Goal: Task Accomplishment & Management: Complete application form

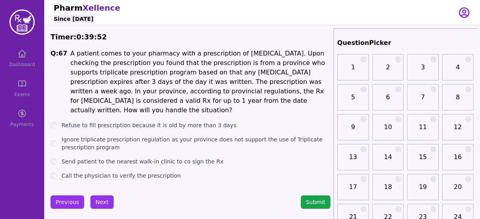
scroll to position [13, 0]
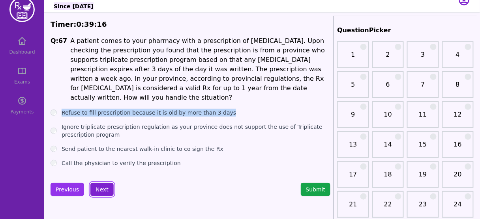
click at [104, 183] on button "Next" at bounding box center [101, 189] width 23 height 13
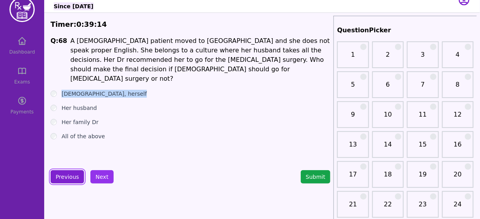
click at [66, 174] on button "Previous" at bounding box center [67, 176] width 34 height 13
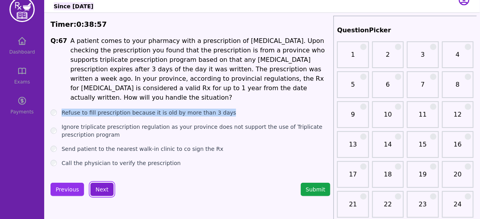
click at [105, 183] on button "Next" at bounding box center [101, 189] width 23 height 13
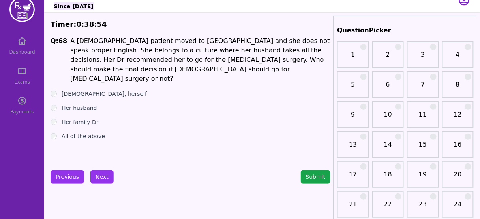
click at [111, 133] on div "All of the above" at bounding box center [190, 137] width 280 height 8
click at [88, 90] on label "[DEMOGRAPHIC_DATA], herself" at bounding box center [104, 94] width 85 height 8
click at [102, 171] on button "Next" at bounding box center [101, 176] width 23 height 13
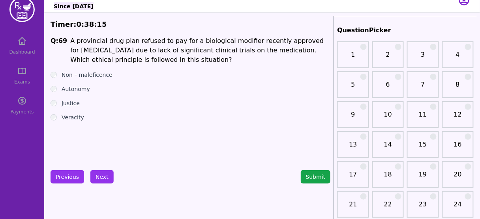
click at [97, 77] on label "Non – maleficence" at bounding box center [87, 75] width 51 height 8
click at [97, 173] on button "Next" at bounding box center [101, 176] width 23 height 13
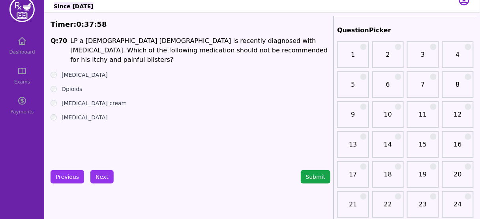
click at [86, 99] on label "[MEDICAL_DATA] cream" at bounding box center [94, 103] width 65 height 8
click at [99, 173] on button "Next" at bounding box center [101, 176] width 23 height 13
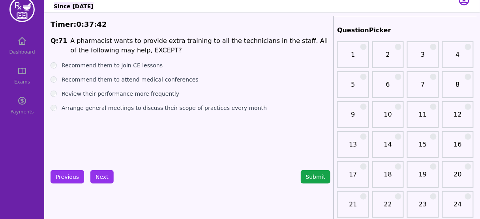
click at [151, 84] on ul "Recommend them to join CE lessons Recommend them to attend medical conferences …" at bounding box center [190, 87] width 280 height 50
click at [154, 81] on label "Recommend them to attend medical conferences" at bounding box center [130, 80] width 137 height 8
click at [147, 96] on label "Review their performance more frequently" at bounding box center [121, 94] width 118 height 8
click at [145, 105] on label "Arrange general meetings to discuss their scope of practices every month" at bounding box center [164, 108] width 205 height 8
click at [142, 78] on label "Recommend them to attend medical conferences" at bounding box center [130, 80] width 137 height 8
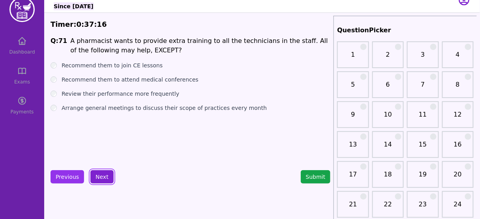
click at [98, 178] on button "Next" at bounding box center [101, 176] width 23 height 13
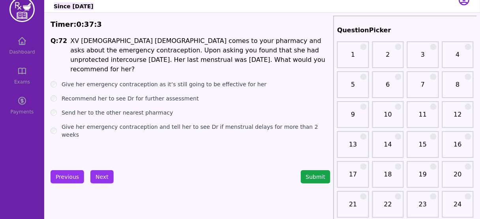
click at [158, 95] on label "Recommend her to see Dr for further assessment" at bounding box center [130, 99] width 137 height 8
click at [102, 176] on button "Next" at bounding box center [101, 176] width 23 height 13
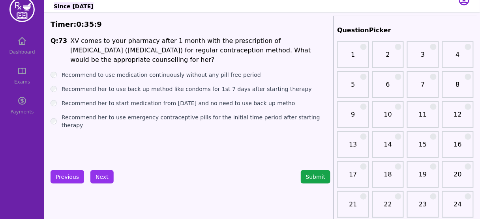
click at [166, 88] on label "Recommend her to use back up method like condoms for 1st 7 days after starting …" at bounding box center [187, 89] width 250 height 8
click at [103, 172] on button "Next" at bounding box center [101, 176] width 23 height 13
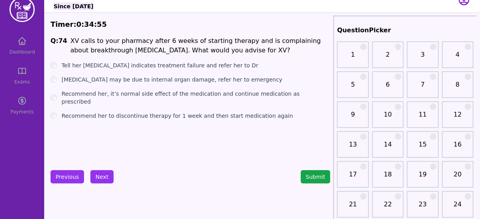
click at [157, 94] on label "Recommend her, it’s normal side effect of the medication and continue medicatio…" at bounding box center [196, 98] width 269 height 16
click at [94, 176] on button "Next" at bounding box center [101, 176] width 23 height 13
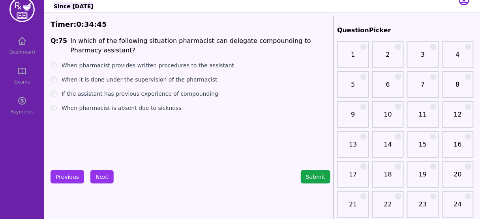
click at [160, 79] on label "When it is done under the supervision of the pharmacist" at bounding box center [140, 80] width 156 height 8
click at [98, 178] on button "Next" at bounding box center [101, 176] width 23 height 13
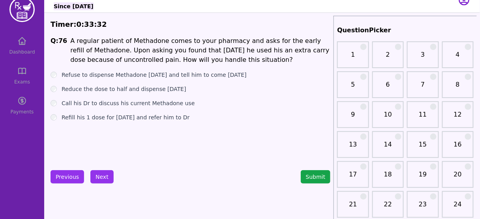
click at [153, 101] on label "Call his Dr to discuss his current Methadone use" at bounding box center [128, 103] width 133 height 8
click at [101, 175] on button "Next" at bounding box center [101, 176] width 23 height 13
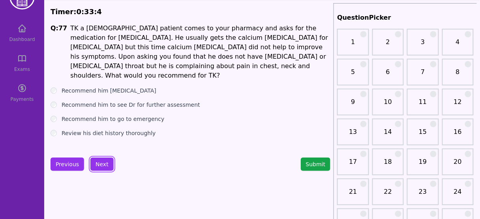
scroll to position [27, 0]
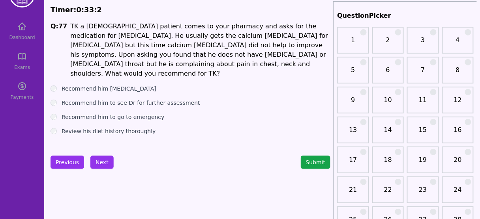
click at [153, 99] on label "Recommend him to see Dr for further assessment" at bounding box center [131, 103] width 138 height 8
click at [134, 113] on label "Recommend him to go to emergency" at bounding box center [113, 117] width 103 height 8
click at [96, 162] on button "Next" at bounding box center [101, 162] width 23 height 13
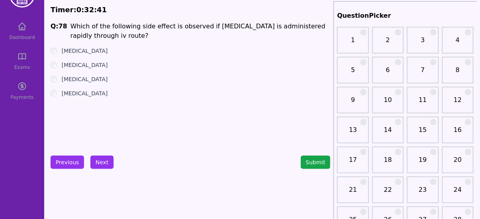
click at [77, 80] on label "[MEDICAL_DATA]" at bounding box center [85, 79] width 46 height 8
click at [103, 159] on button "Next" at bounding box center [101, 162] width 23 height 13
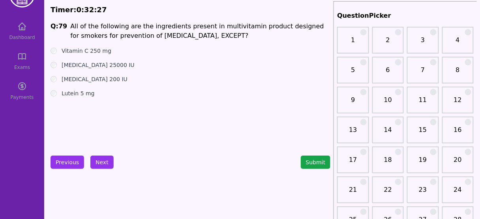
click at [229, 36] on h1 "All of the following are the ingredients present in multivitamin product design…" at bounding box center [200, 31] width 260 height 19
click at [93, 64] on label "[MEDICAL_DATA] 25000 IU" at bounding box center [98, 65] width 73 height 8
click at [103, 163] on button "Next" at bounding box center [101, 162] width 23 height 13
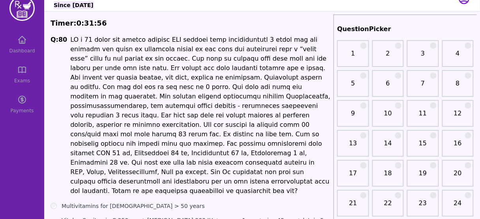
scroll to position [13, 0]
click at [159, 42] on h1 at bounding box center [200, 115] width 260 height 161
drag, startPoint x: 247, startPoint y: 42, endPoint x: 281, endPoint y: 41, distance: 33.5
click at [281, 41] on h1 at bounding box center [200, 115] width 260 height 161
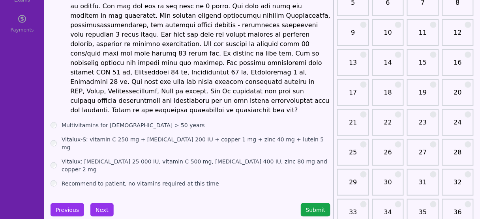
scroll to position [95, 0]
click at [162, 136] on label "Vitalux-S: vitamin C 250 mg + [MEDICAL_DATA] 200 IU + copper 1 mg + zinc 40 mg …" at bounding box center [196, 144] width 269 height 16
click at [60, 204] on button "Previous" at bounding box center [67, 210] width 34 height 13
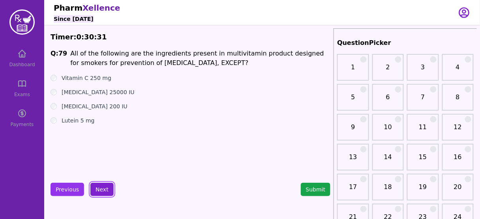
click at [102, 185] on button "Next" at bounding box center [101, 189] width 23 height 13
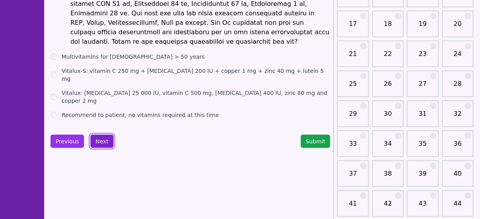
scroll to position [164, 0]
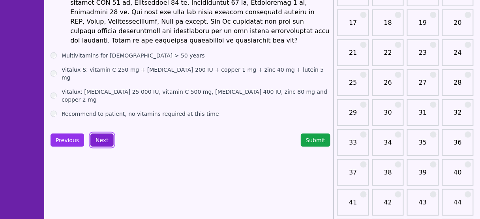
click at [100, 134] on button "Next" at bounding box center [101, 140] width 23 height 13
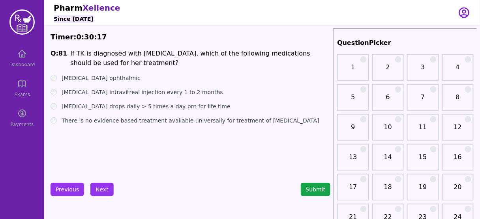
click at [140, 92] on label "[MEDICAL_DATA] intravitreal injection every 1 to 2 months" at bounding box center [142, 92] width 161 height 8
click at [106, 192] on button "Next" at bounding box center [101, 189] width 23 height 13
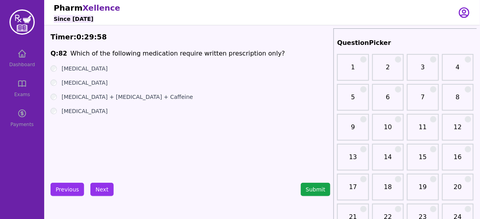
click at [74, 71] on label "[MEDICAL_DATA]" at bounding box center [85, 69] width 46 height 8
click at [101, 191] on button "Next" at bounding box center [101, 189] width 23 height 13
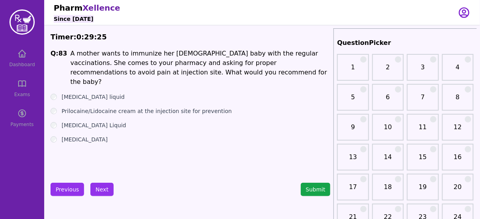
click at [110, 93] on label "[MEDICAL_DATA] liquid" at bounding box center [93, 97] width 63 height 8
click at [103, 190] on button "Next" at bounding box center [101, 189] width 23 height 13
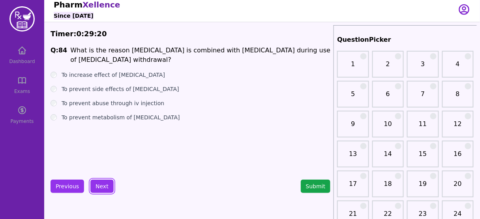
scroll to position [4, 0]
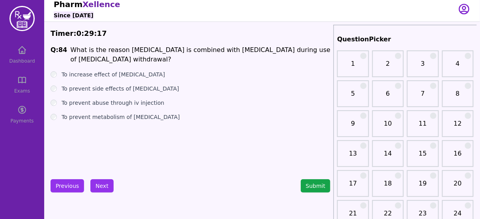
click at [141, 105] on label "To prevent abuse through iv injection" at bounding box center [113, 103] width 103 height 8
click at [101, 185] on button "Next" at bounding box center [101, 185] width 23 height 13
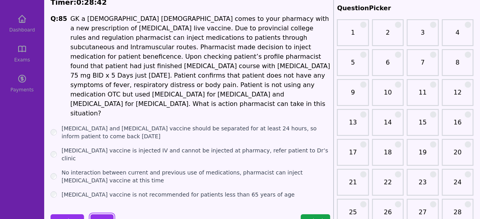
scroll to position [35, 0]
click at [128, 124] on label "[MEDICAL_DATA] and [MEDICAL_DATA] vaccine should be separated for at least 24 h…" at bounding box center [196, 132] width 269 height 16
click at [101, 214] on button "Next" at bounding box center [101, 220] width 23 height 13
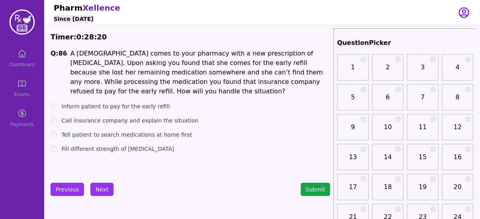
click at [141, 103] on label "Inform patient to pay for the early refill" at bounding box center [116, 107] width 108 height 8
click at [101, 191] on button "Next" at bounding box center [101, 189] width 23 height 13
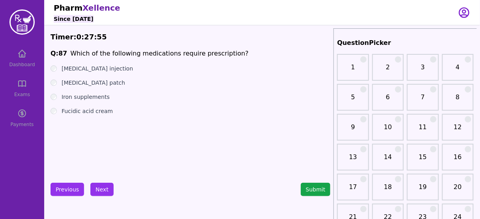
click at [99, 115] on label "Fucidic acid cream" at bounding box center [87, 111] width 51 height 8
click at [101, 187] on button "Next" at bounding box center [101, 189] width 23 height 13
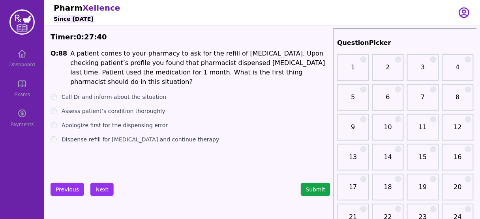
click at [135, 93] on label "Call Dr and inform about the situation" at bounding box center [114, 97] width 105 height 8
click at [129, 107] on label "Assess patient’s condition thoroughly" at bounding box center [114, 111] width 104 height 8
click at [125, 121] on label "Apologize first for the dispensing error" at bounding box center [115, 125] width 106 height 8
click at [99, 187] on button "Next" at bounding box center [101, 189] width 23 height 13
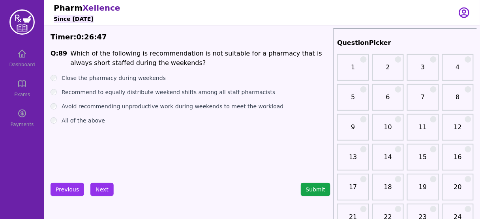
click at [146, 107] on label "Avoid recommending unproductive work during weekends to meet the workload" at bounding box center [173, 107] width 222 height 8
click at [126, 80] on label "Close the pharmacy during weekends" at bounding box center [114, 78] width 104 height 8
click at [139, 91] on label "Recommend to equally distribute weekend shifts among all staff pharmacists" at bounding box center [169, 92] width 214 height 8
click at [137, 113] on ul "Close the pharmacy during weekends Recommend to equally distribute weekend shif…" at bounding box center [190, 99] width 280 height 50
click at [86, 118] on label "All of the above" at bounding box center [83, 121] width 43 height 8
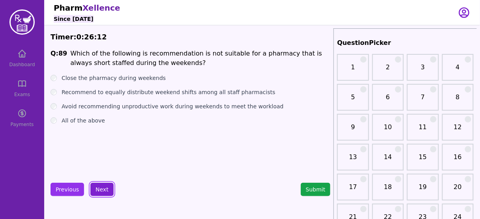
click at [100, 188] on button "Next" at bounding box center [101, 189] width 23 height 13
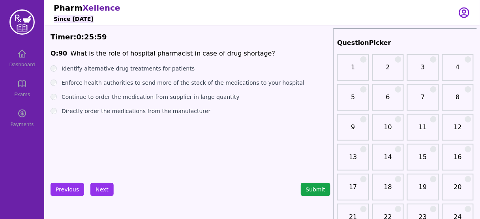
click at [131, 68] on label "Identify alternative drug treatments for patients" at bounding box center [128, 69] width 133 height 8
click at [100, 187] on button "Next" at bounding box center [101, 189] width 23 height 13
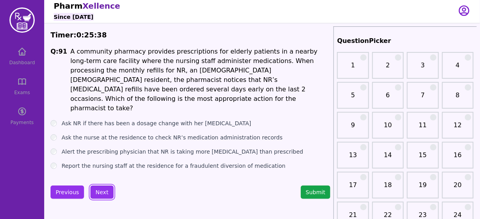
scroll to position [2, 0]
click at [133, 119] on label "Ask NR if there has been a dosage change with her [MEDICAL_DATA]" at bounding box center [157, 123] width 190 height 8
click at [99, 189] on button "Next" at bounding box center [101, 191] width 23 height 13
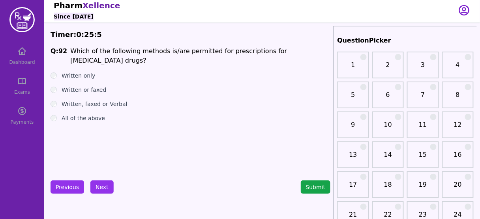
click at [82, 72] on label "Written only" at bounding box center [79, 76] width 34 height 8
click at [94, 188] on button "Next" at bounding box center [101, 187] width 23 height 13
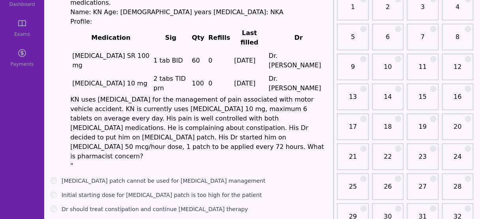
scroll to position [62, 0]
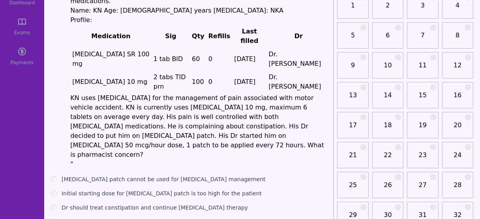
click at [130, 190] on label "Initial starting dose for [MEDICAL_DATA] patch is too high for the patient" at bounding box center [162, 194] width 200 height 8
click at [130, 204] on label "Dr should treat constipation and continue [MEDICAL_DATA] therapy" at bounding box center [155, 208] width 186 height 8
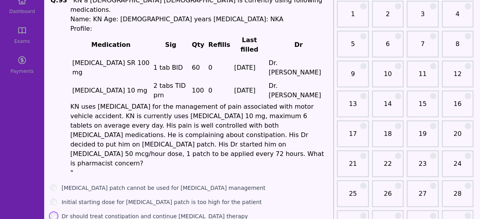
scroll to position [54, 0]
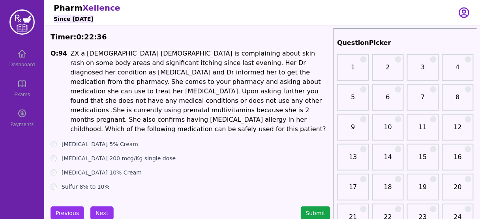
click at [112, 140] on label "[MEDICAL_DATA] 5% Cream" at bounding box center [100, 144] width 77 height 8
click at [99, 207] on button "Next" at bounding box center [101, 213] width 23 height 13
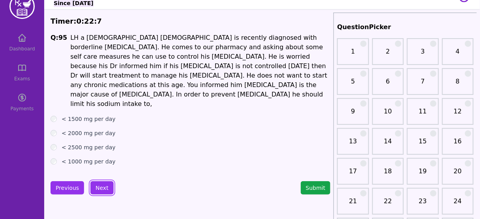
scroll to position [16, 0]
click at [95, 129] on label "< 2000 mg per day" at bounding box center [89, 133] width 54 height 8
click at [95, 181] on button "Next" at bounding box center [101, 187] width 23 height 13
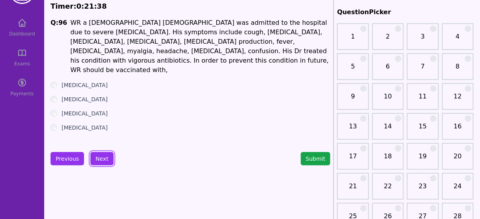
scroll to position [30, 0]
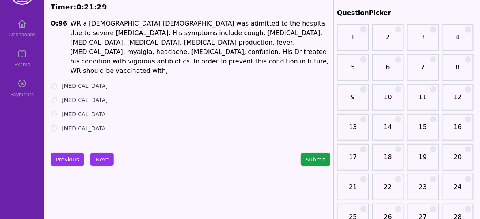
click at [106, 110] on label "[MEDICAL_DATA]" at bounding box center [85, 114] width 46 height 8
click at [97, 157] on button "Next" at bounding box center [101, 159] width 23 height 13
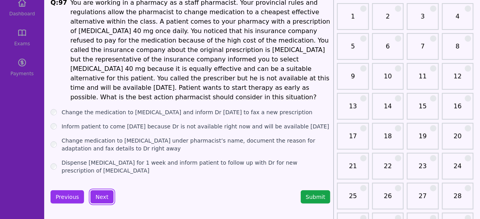
scroll to position [52, 0]
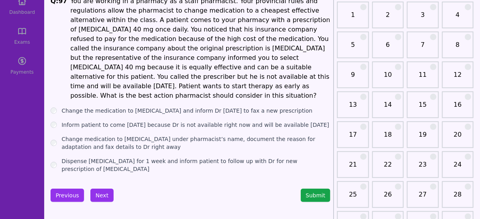
click at [151, 107] on label "Change the medication to [MEDICAL_DATA] and inform Dr [DATE] to fax a new presc…" at bounding box center [187, 111] width 251 height 8
click at [114, 135] on label "Change medication to [MEDICAL_DATA] under pharmacist’s name, document the reaso…" at bounding box center [196, 143] width 269 height 16
click at [101, 189] on button "Next" at bounding box center [101, 195] width 23 height 13
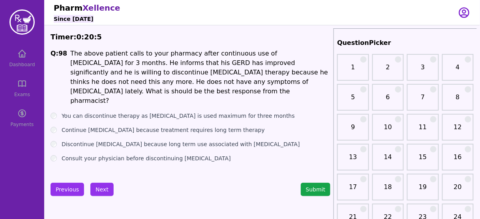
click at [127, 155] on label "Consult your physician before discontinuing [MEDICAL_DATA]" at bounding box center [146, 159] width 169 height 8
click at [136, 140] on label "Discontinue [MEDICAL_DATA] because long term use associated with [MEDICAL_DATA]" at bounding box center [181, 144] width 238 height 8
click at [99, 191] on button "Next" at bounding box center [101, 189] width 23 height 13
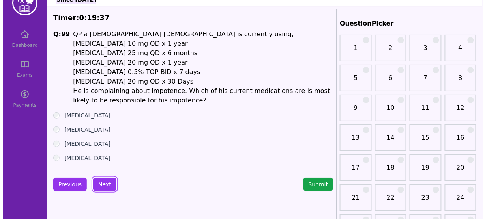
scroll to position [20, 0]
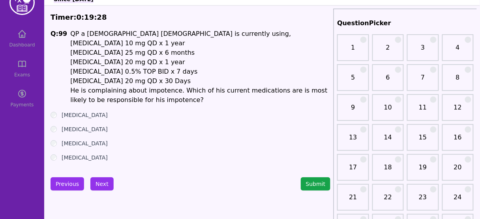
click at [85, 160] on label "[MEDICAL_DATA]" at bounding box center [85, 158] width 46 height 8
click at [129, 71] on li "[MEDICAL_DATA] 0.5% TOP BID x 7 days" at bounding box center [200, 71] width 260 height 9
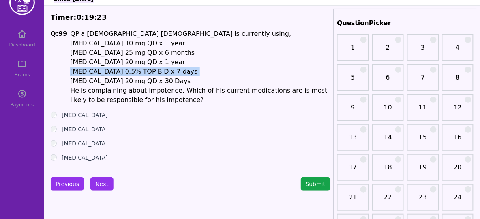
click at [129, 71] on li "[MEDICAL_DATA] 0.5% TOP BID x 7 days" at bounding box center [200, 71] width 260 height 9
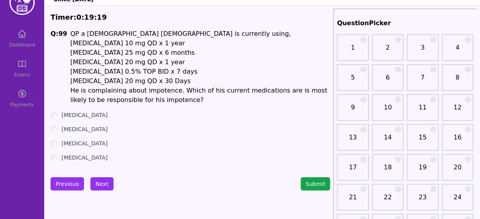
click at [120, 64] on li "[MEDICAL_DATA] 20 mg QD x 1 year" at bounding box center [200, 62] width 260 height 9
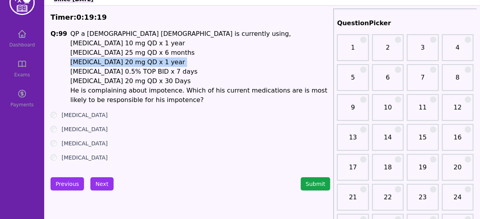
click at [120, 64] on li "[MEDICAL_DATA] 20 mg QD x 1 year" at bounding box center [200, 62] width 260 height 9
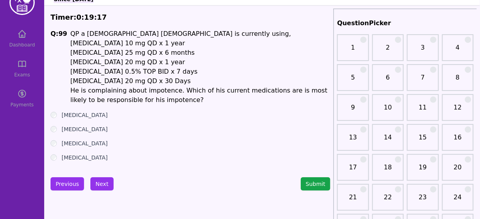
click at [104, 82] on li "[MEDICAL_DATA] 20 mg QD x 30 Days" at bounding box center [200, 81] width 260 height 9
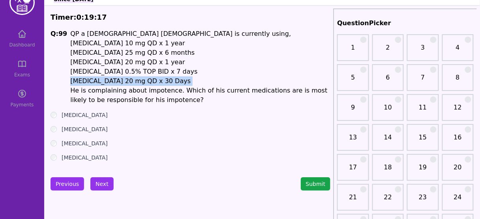
click at [104, 82] on li "[MEDICAL_DATA] 20 mg QD x 30 Days" at bounding box center [200, 81] width 260 height 9
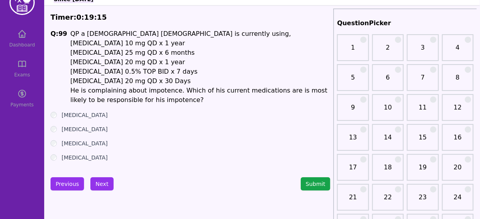
click at [89, 111] on label "[MEDICAL_DATA]" at bounding box center [85, 115] width 46 height 8
click at [98, 182] on button "Next" at bounding box center [101, 183] width 23 height 13
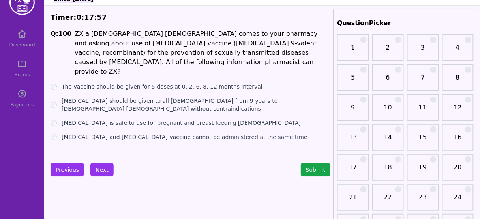
click at [146, 97] on label "[MEDICAL_DATA] should be given to all [DEMOGRAPHIC_DATA] from 9 years to [DEMOG…" at bounding box center [196, 105] width 269 height 16
click at [317, 166] on button "Submit" at bounding box center [316, 169] width 30 height 13
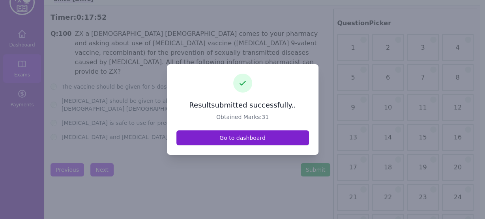
click at [225, 136] on link "Go to dashboard" at bounding box center [242, 138] width 133 height 15
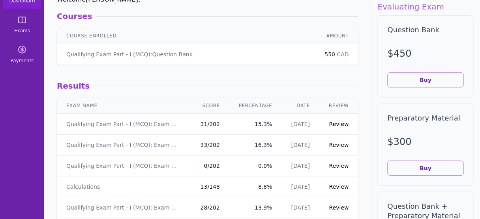
click at [337, 125] on link "Review" at bounding box center [339, 124] width 20 height 6
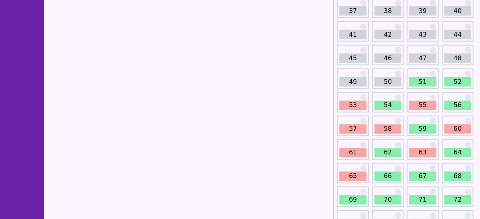
scroll to position [270, 0]
click at [420, 84] on link "51" at bounding box center [422, 81] width 27 height 9
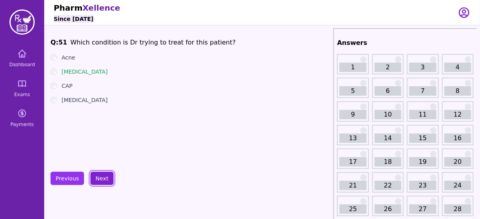
click at [95, 179] on button "Next" at bounding box center [101, 178] width 23 height 13
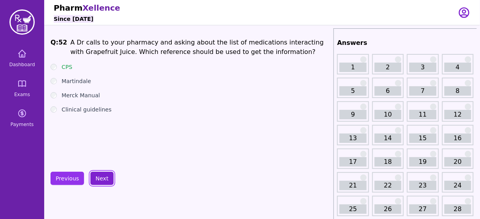
click at [95, 179] on button "Next" at bounding box center [101, 178] width 23 height 13
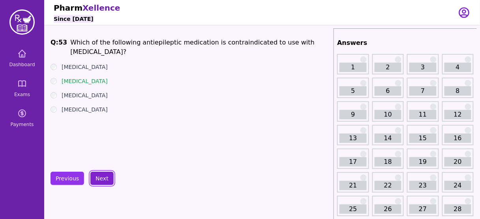
click at [103, 179] on button "Next" at bounding box center [101, 178] width 23 height 13
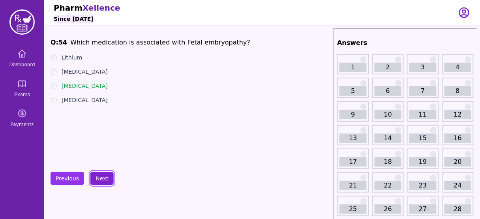
click at [103, 179] on button "Next" at bounding box center [101, 178] width 23 height 13
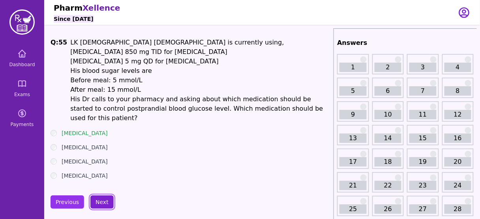
click at [101, 196] on button "Next" at bounding box center [101, 202] width 23 height 13
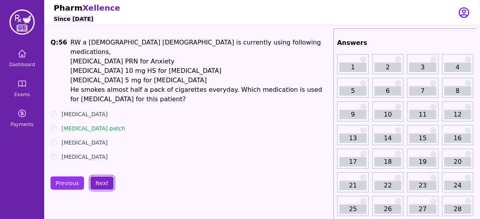
click at [93, 177] on button "Next" at bounding box center [101, 183] width 23 height 13
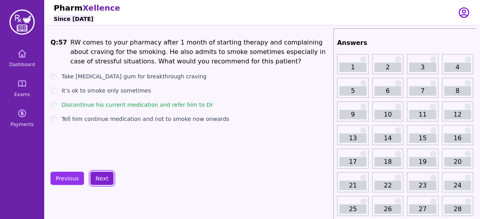
click at [100, 175] on button "Next" at bounding box center [101, 178] width 23 height 13
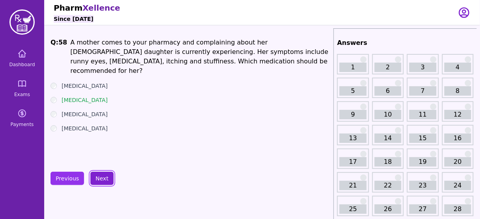
click at [100, 175] on button "Next" at bounding box center [101, 178] width 23 height 13
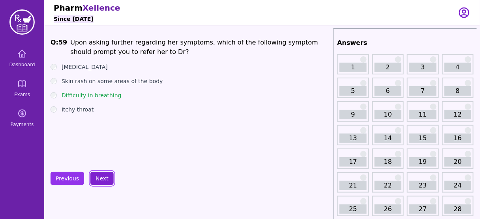
click at [100, 175] on button "Next" at bounding box center [101, 178] width 23 height 13
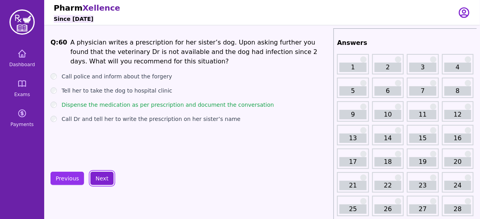
click at [100, 175] on button "Next" at bounding box center [101, 178] width 23 height 13
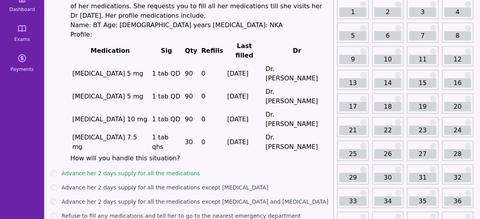
scroll to position [57, 0]
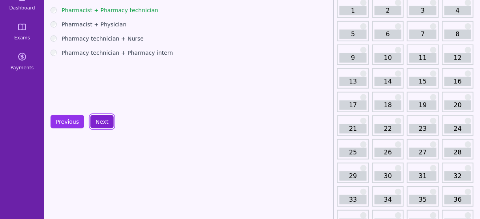
click at [94, 118] on button "Next" at bounding box center [101, 121] width 23 height 13
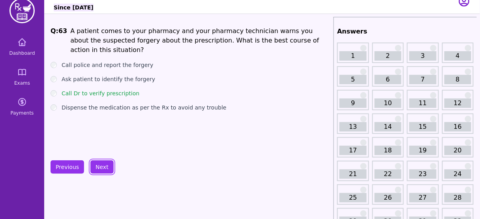
scroll to position [9, 0]
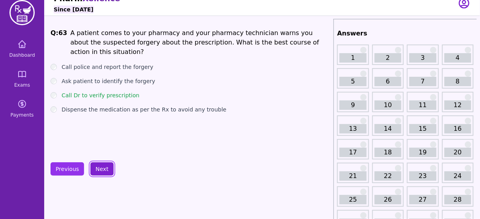
click at [100, 166] on button "Next" at bounding box center [101, 169] width 23 height 13
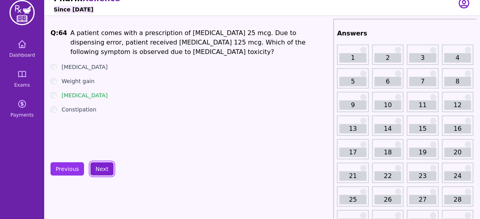
click at [103, 170] on button "Next" at bounding box center [101, 169] width 23 height 13
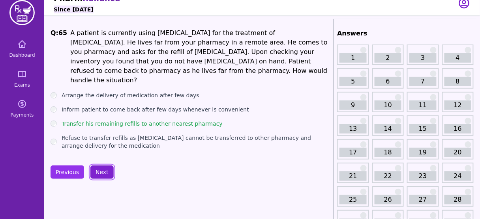
click at [99, 167] on button "Next" at bounding box center [101, 172] width 23 height 13
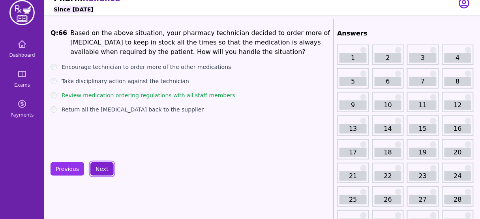
click at [101, 164] on button "Next" at bounding box center [101, 169] width 23 height 13
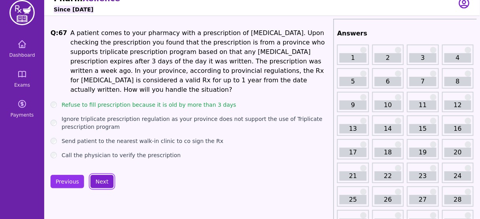
click at [98, 175] on button "Next" at bounding box center [101, 181] width 23 height 13
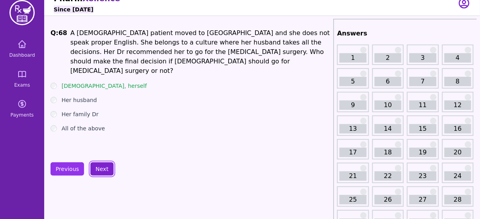
click at [98, 168] on button "Next" at bounding box center [101, 169] width 23 height 13
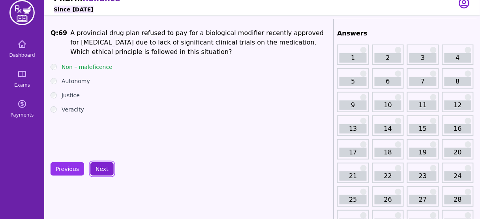
click at [98, 168] on button "Next" at bounding box center [101, 169] width 23 height 13
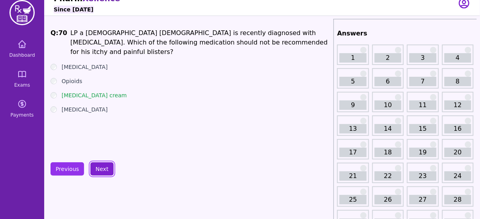
click at [98, 168] on button "Next" at bounding box center [101, 169] width 23 height 13
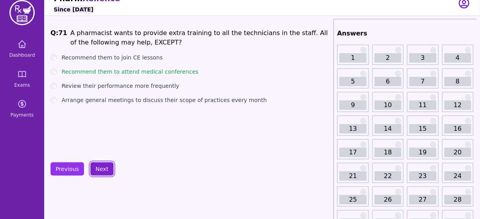
click at [98, 168] on button "Next" at bounding box center [101, 169] width 23 height 13
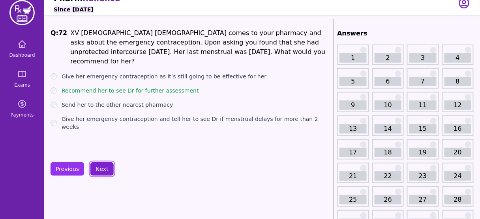
click at [98, 168] on button "Next" at bounding box center [101, 169] width 23 height 13
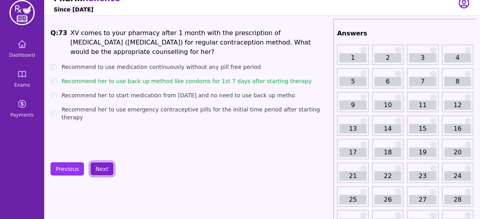
click at [98, 168] on button "Next" at bounding box center [101, 169] width 23 height 13
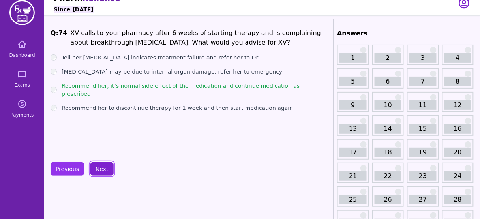
click at [98, 168] on button "Next" at bounding box center [101, 169] width 23 height 13
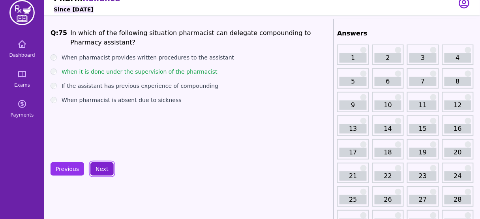
click at [98, 168] on button "Next" at bounding box center [101, 169] width 23 height 13
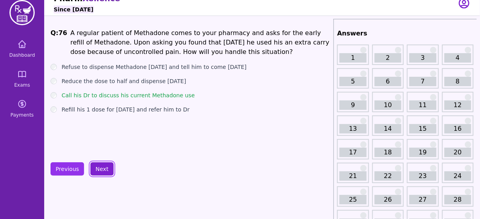
click at [98, 168] on button "Next" at bounding box center [101, 169] width 23 height 13
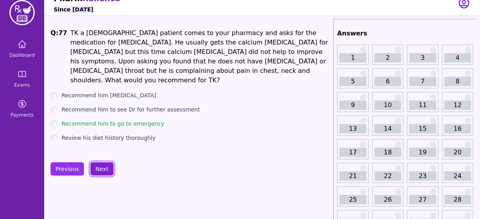
click at [98, 168] on button "Next" at bounding box center [101, 169] width 23 height 13
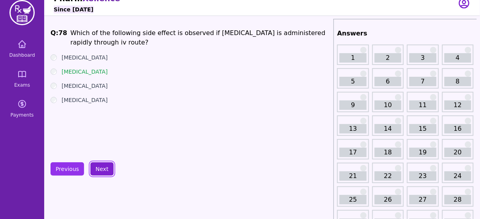
click at [98, 168] on button "Next" at bounding box center [101, 169] width 23 height 13
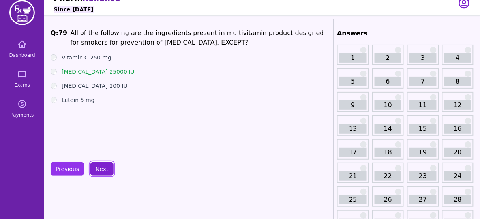
click at [98, 168] on button "Next" at bounding box center [101, 169] width 23 height 13
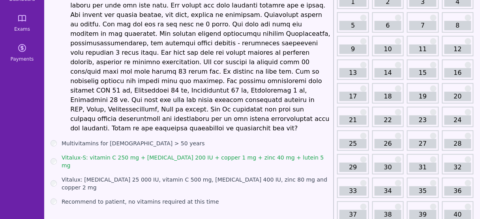
scroll to position [66, 0]
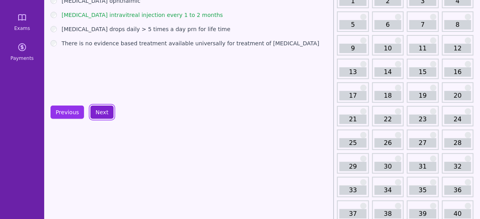
click at [96, 116] on button "Next" at bounding box center [101, 112] width 23 height 13
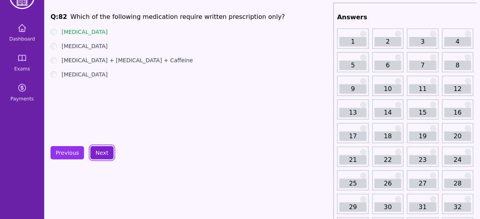
scroll to position [12, 0]
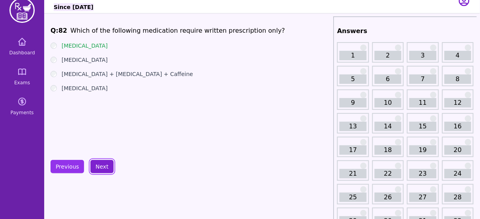
click at [101, 161] on button "Next" at bounding box center [101, 166] width 23 height 13
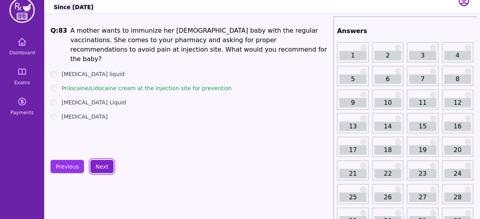
click at [98, 163] on button "Next" at bounding box center [101, 166] width 23 height 13
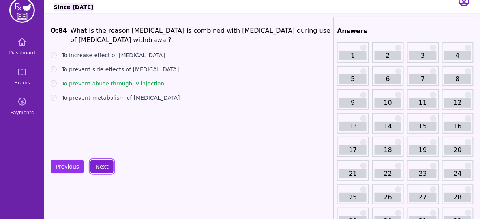
click at [98, 163] on button "Next" at bounding box center [101, 166] width 23 height 13
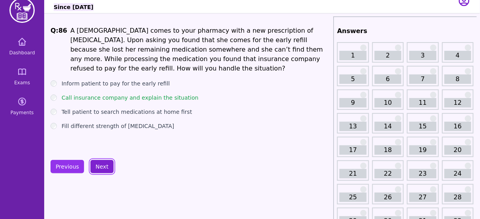
click at [98, 162] on button "Next" at bounding box center [101, 166] width 23 height 13
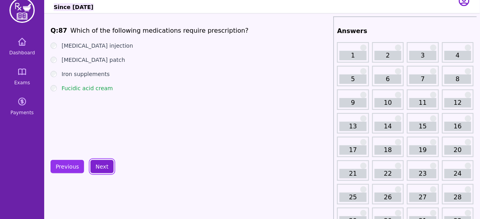
click at [98, 162] on button "Next" at bounding box center [101, 166] width 23 height 13
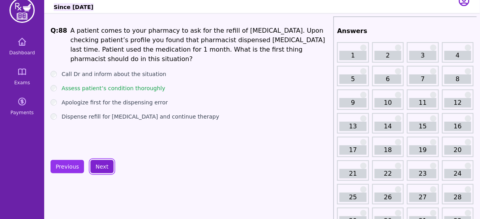
click at [98, 162] on button "Next" at bounding box center [101, 166] width 23 height 13
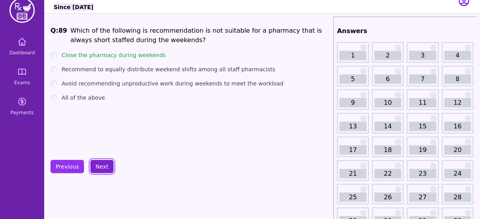
click at [98, 162] on button "Next" at bounding box center [101, 166] width 23 height 13
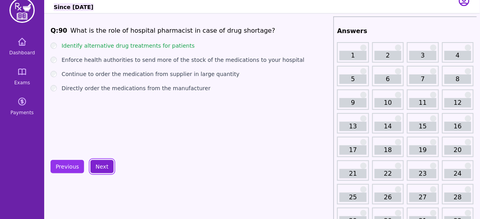
click at [98, 162] on button "Next" at bounding box center [101, 166] width 23 height 13
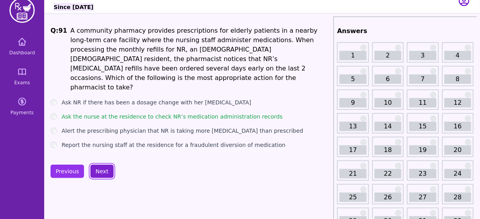
click at [98, 165] on button "Next" at bounding box center [101, 171] width 23 height 13
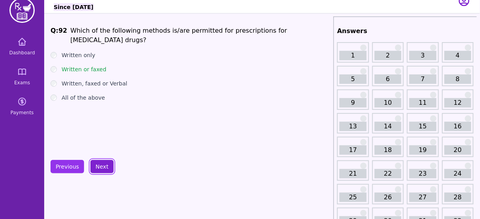
click at [98, 162] on button "Next" at bounding box center [101, 166] width 23 height 13
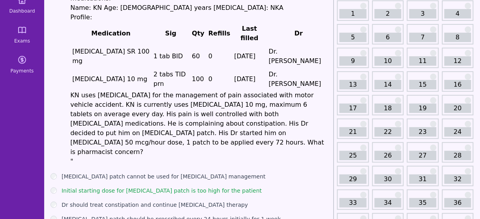
scroll to position [56, 0]
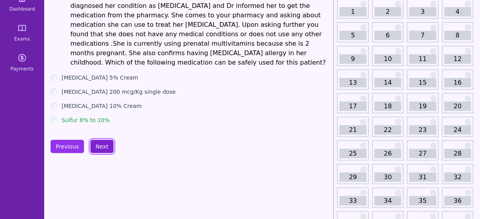
click at [97, 140] on button "Next" at bounding box center [101, 146] width 23 height 13
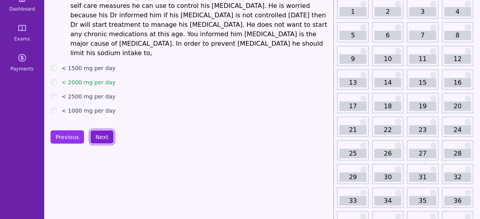
click at [103, 131] on button "Next" at bounding box center [101, 137] width 23 height 13
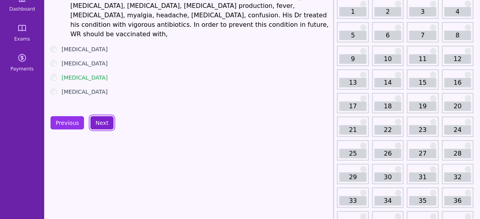
click at [103, 124] on button "Next" at bounding box center [101, 122] width 23 height 13
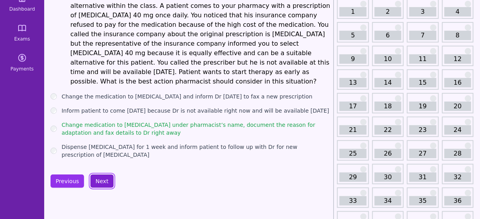
click at [99, 175] on button "Next" at bounding box center [101, 181] width 23 height 13
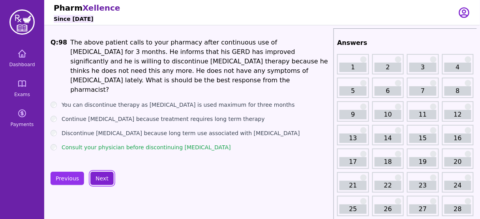
click at [103, 176] on button "Next" at bounding box center [101, 178] width 23 height 13
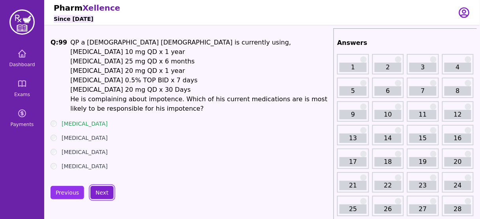
click at [98, 192] on button "Next" at bounding box center [101, 192] width 23 height 13
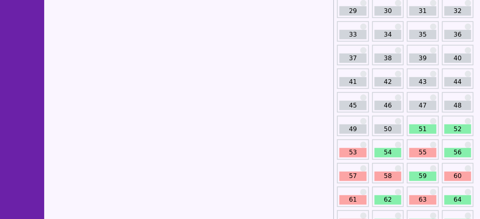
scroll to position [232, 0]
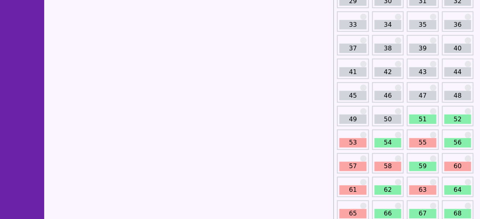
click at [351, 144] on link "53" at bounding box center [352, 142] width 27 height 9
